Goal: Task Accomplishment & Management: Complete application form

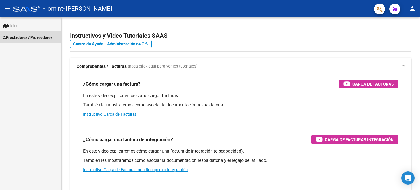
click at [20, 35] on span "Prestadores / Proveedores" at bounding box center [28, 37] width 50 height 6
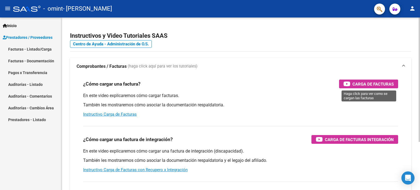
click at [375, 87] on span "Carga de Facturas" at bounding box center [373, 84] width 41 height 7
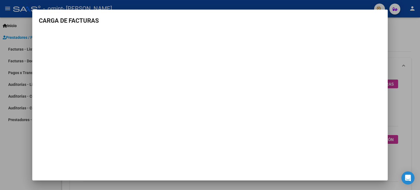
click at [22, 156] on div at bounding box center [210, 95] width 420 height 190
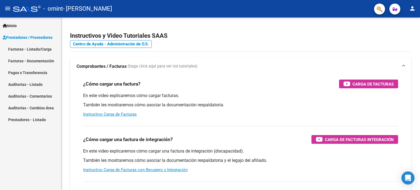
click at [44, 50] on link "Facturas - Listado/Carga" at bounding box center [30, 49] width 61 height 12
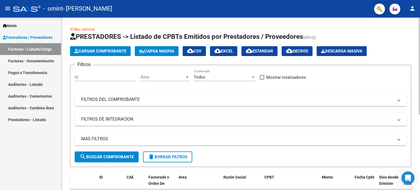
click at [127, 157] on span "search Buscar Comprobante" at bounding box center [107, 157] width 54 height 5
click at [117, 52] on span "Cargar Comprobante" at bounding box center [100, 51] width 52 height 5
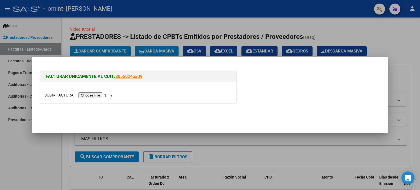
click at [105, 95] on input "file" at bounding box center [78, 96] width 69 height 6
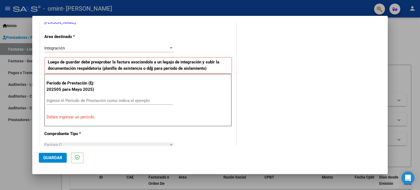
scroll to position [145, 0]
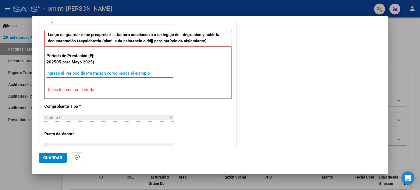
click at [108, 73] on input "Ingrese el Período de Prestación como indica el ejemplo" at bounding box center [110, 73] width 126 height 5
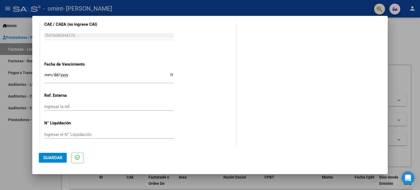
scroll to position [357, 0]
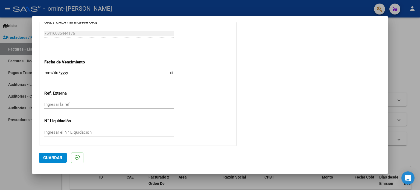
type input "202509"
click at [54, 157] on span "Guardar" at bounding box center [52, 157] width 19 height 5
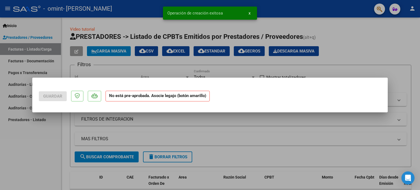
scroll to position [0, 0]
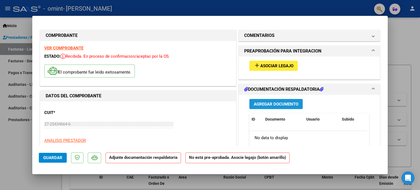
click at [270, 105] on span "Agregar Documento" at bounding box center [276, 104] width 45 height 5
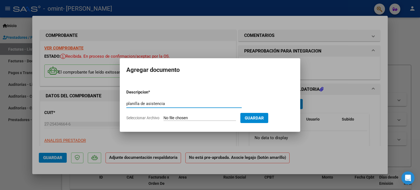
type input "planilla de asistencia"
click at [200, 119] on input "Seleccionar Archivo" at bounding box center [200, 118] width 73 height 5
type input "C:\fakepath\septiembre.pdf"
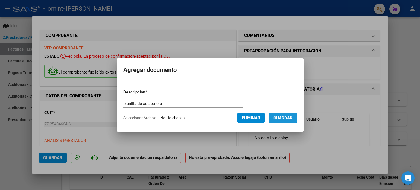
click at [281, 116] on span "Guardar" at bounding box center [283, 118] width 19 height 5
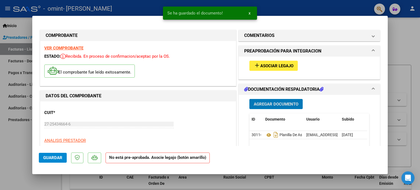
click at [274, 66] on span "Asociar Legajo" at bounding box center [277, 66] width 33 height 5
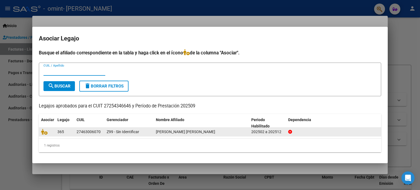
click at [220, 132] on div "[PERSON_NAME] [PERSON_NAME]" at bounding box center [201, 132] width 91 height 6
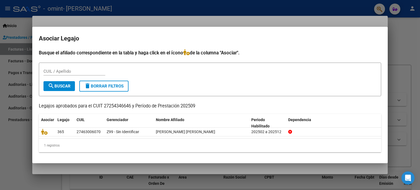
click at [18, 144] on div at bounding box center [210, 95] width 420 height 190
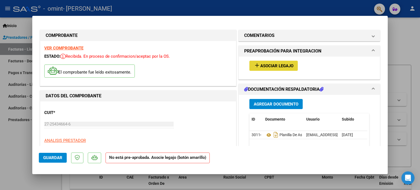
click at [273, 64] on span "Asociar Legajo" at bounding box center [277, 66] width 33 height 5
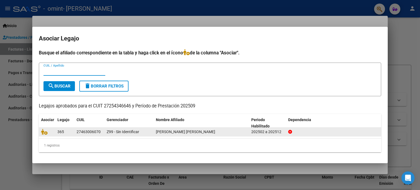
click at [290, 130] on icon at bounding box center [291, 132] width 4 height 4
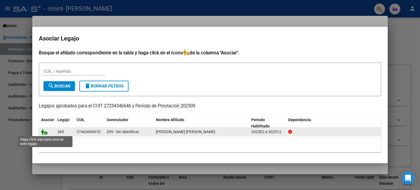
click at [43, 133] on icon at bounding box center [44, 132] width 7 height 6
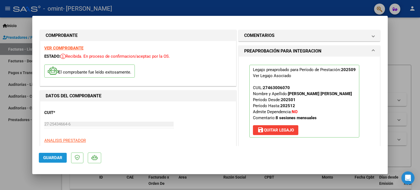
click at [58, 160] on span "Guardar" at bounding box center [52, 157] width 19 height 5
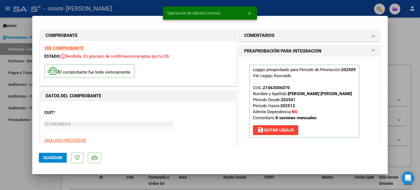
click at [47, 159] on span "Guardar" at bounding box center [52, 157] width 19 height 5
click at [19, 157] on div at bounding box center [210, 95] width 420 height 190
